Goal: Transaction & Acquisition: Register for event/course

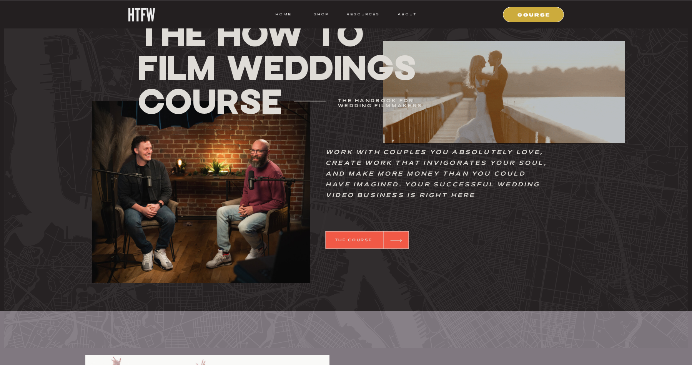
scroll to position [318, 0]
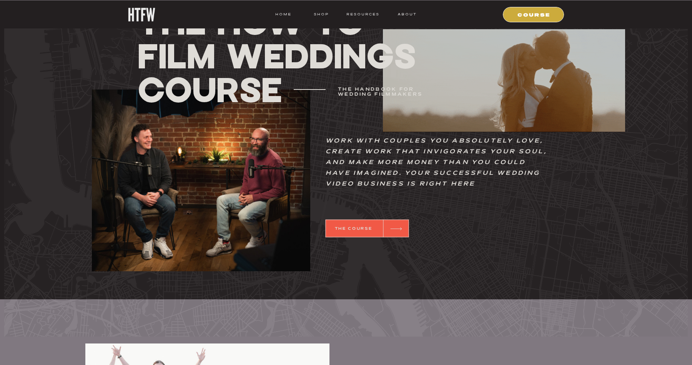
click at [352, 232] on div at bounding box center [367, 229] width 83 height 18
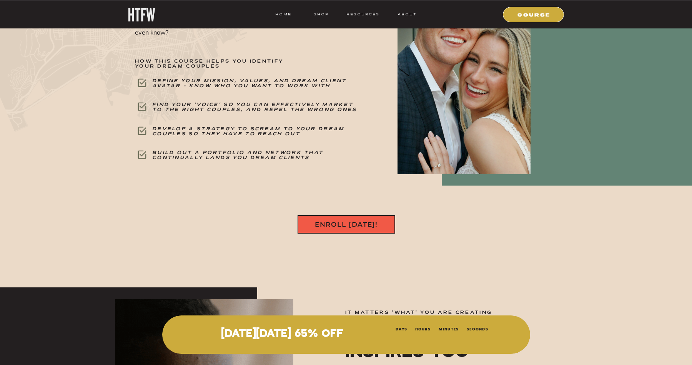
click at [347, 225] on nav "ENROLL [DATE]!" at bounding box center [346, 224] width 86 height 9
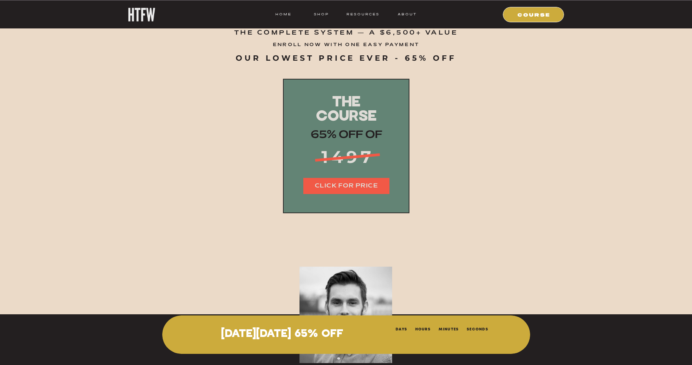
scroll to position [9474, 0]
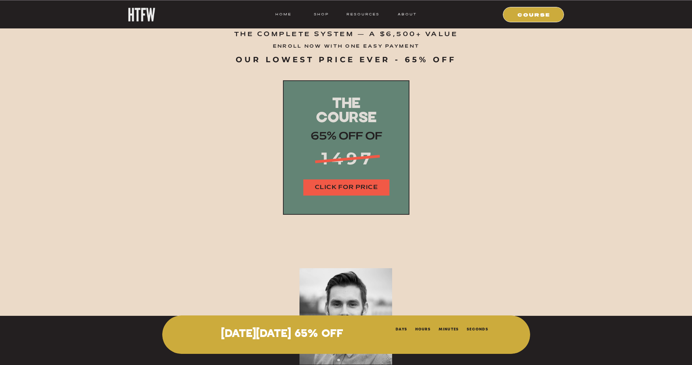
click at [362, 183] on nav "CLICK FOR PRICE" at bounding box center [346, 187] width 86 height 9
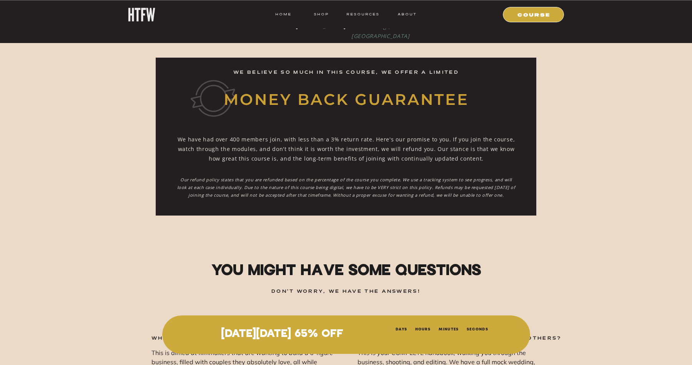
scroll to position [9900, 0]
